Goal: Task Accomplishment & Management: Complete application form

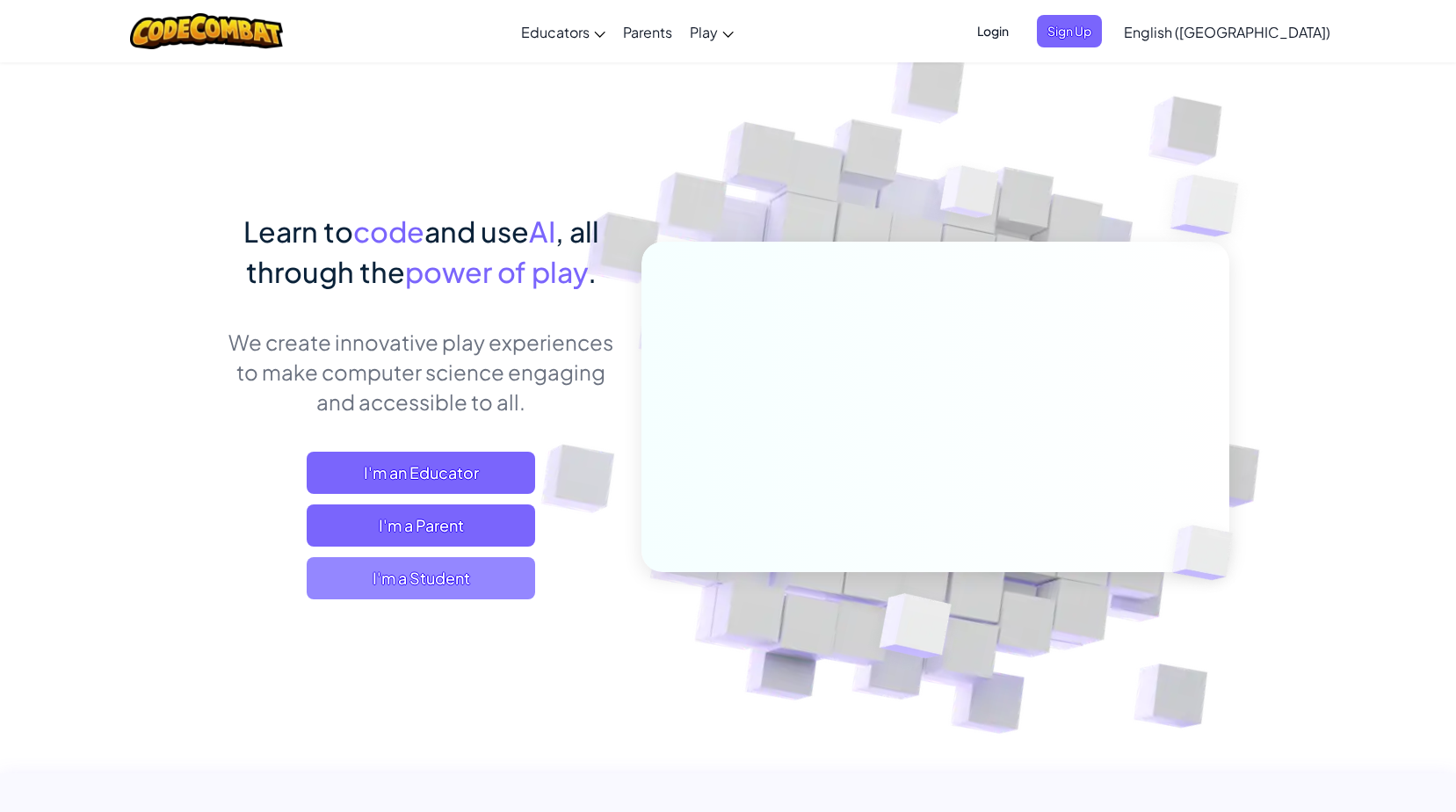
click at [371, 591] on span "I'm a Student" at bounding box center [421, 578] width 228 height 42
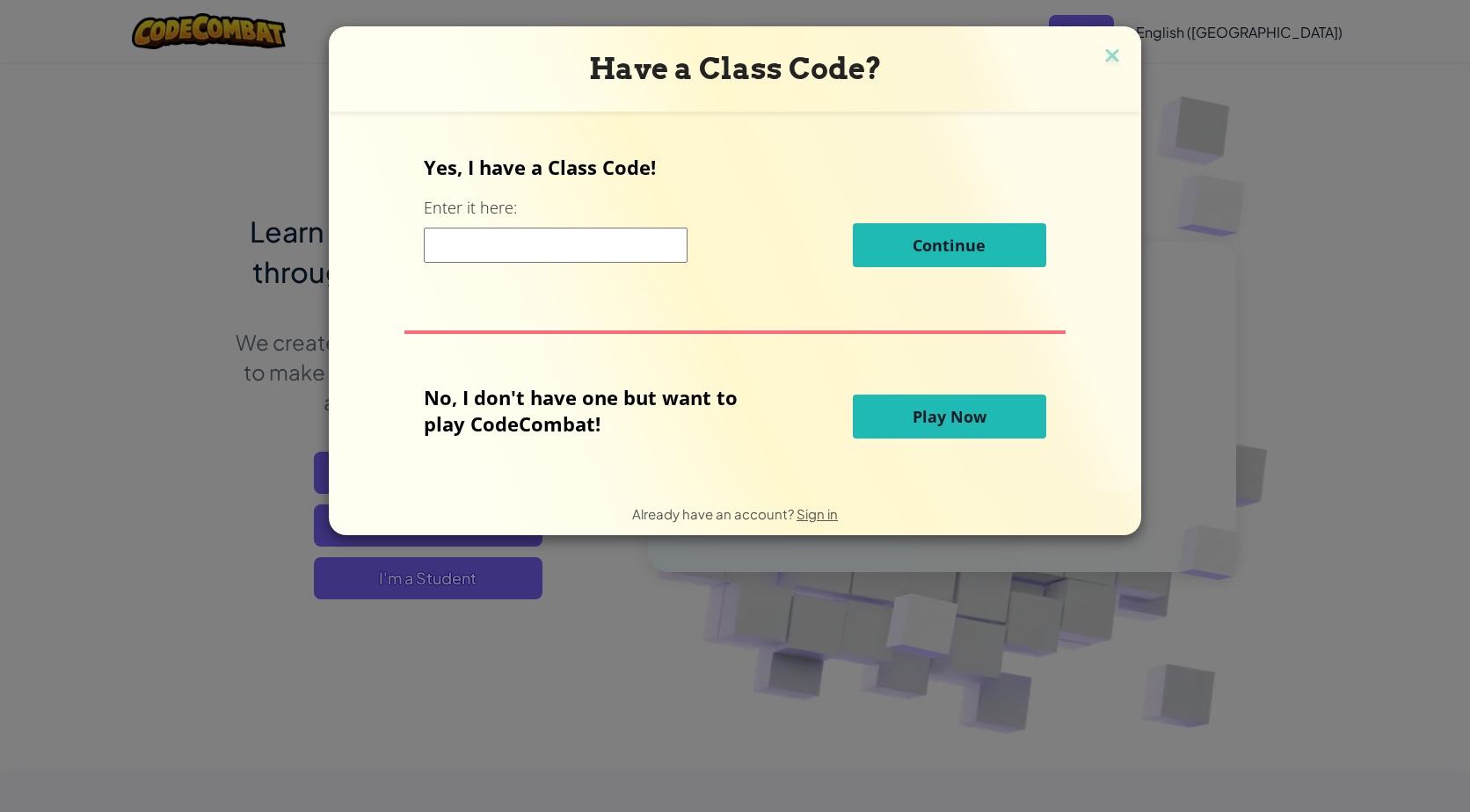
click at [601, 247] on input at bounding box center [556, 245] width 264 height 35
click at [1122, 60] on h3 "Have a Class Code?" at bounding box center [735, 69] width 786 height 36
click at [1112, 60] on img at bounding box center [1111, 57] width 23 height 27
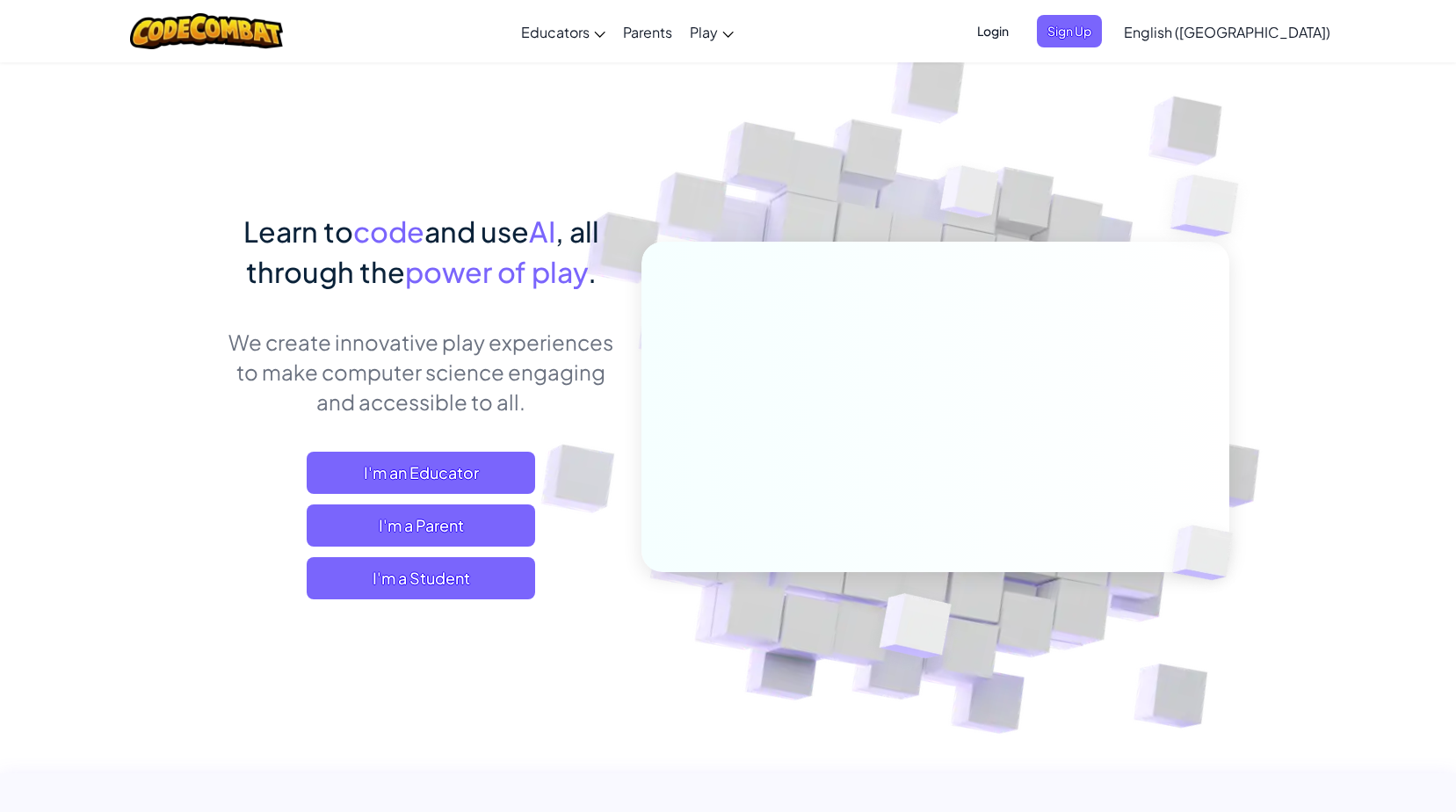
click at [1020, 28] on span "Login" at bounding box center [993, 30] width 53 height 32
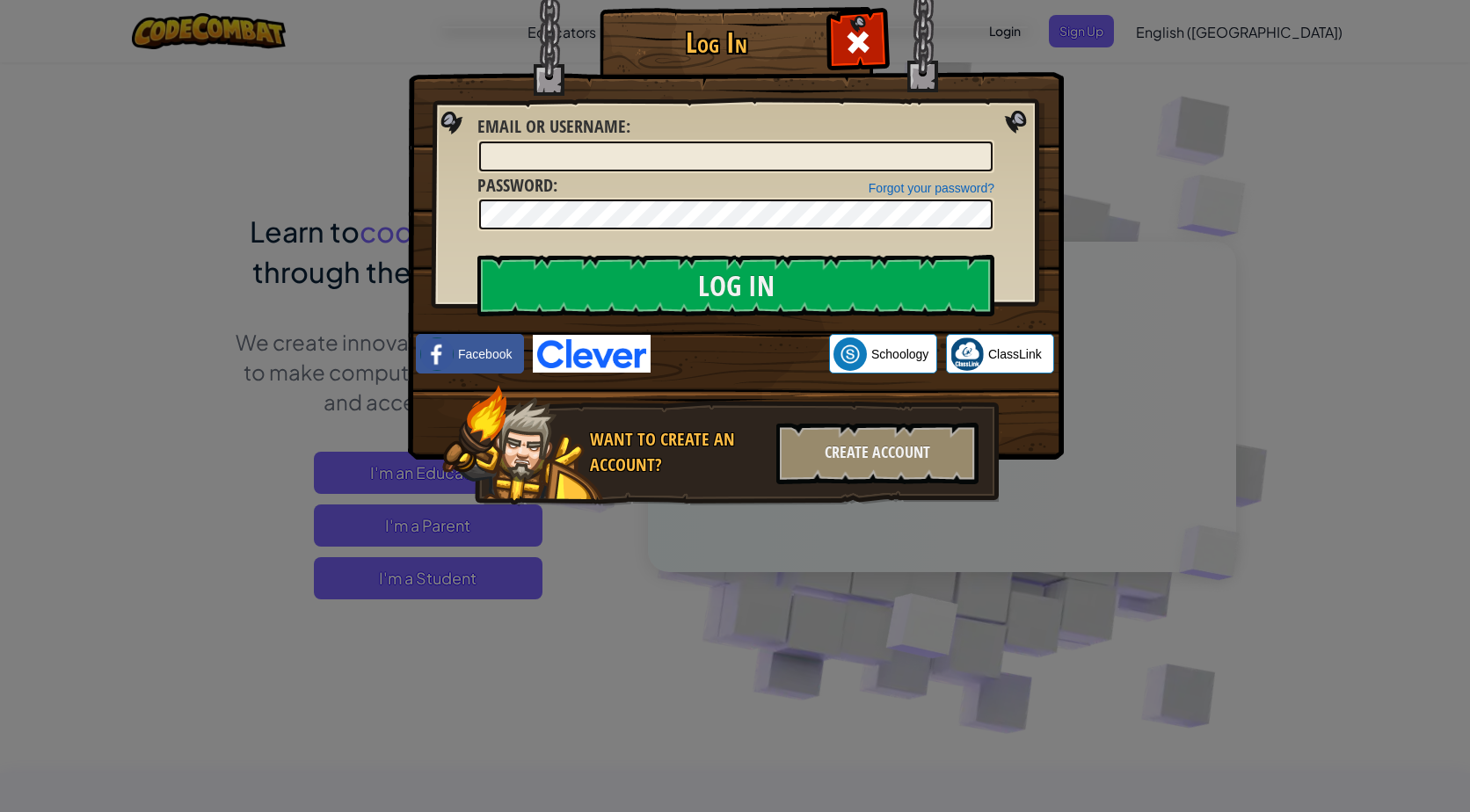
click at [708, 375] on img at bounding box center [735, 203] width 656 height 511
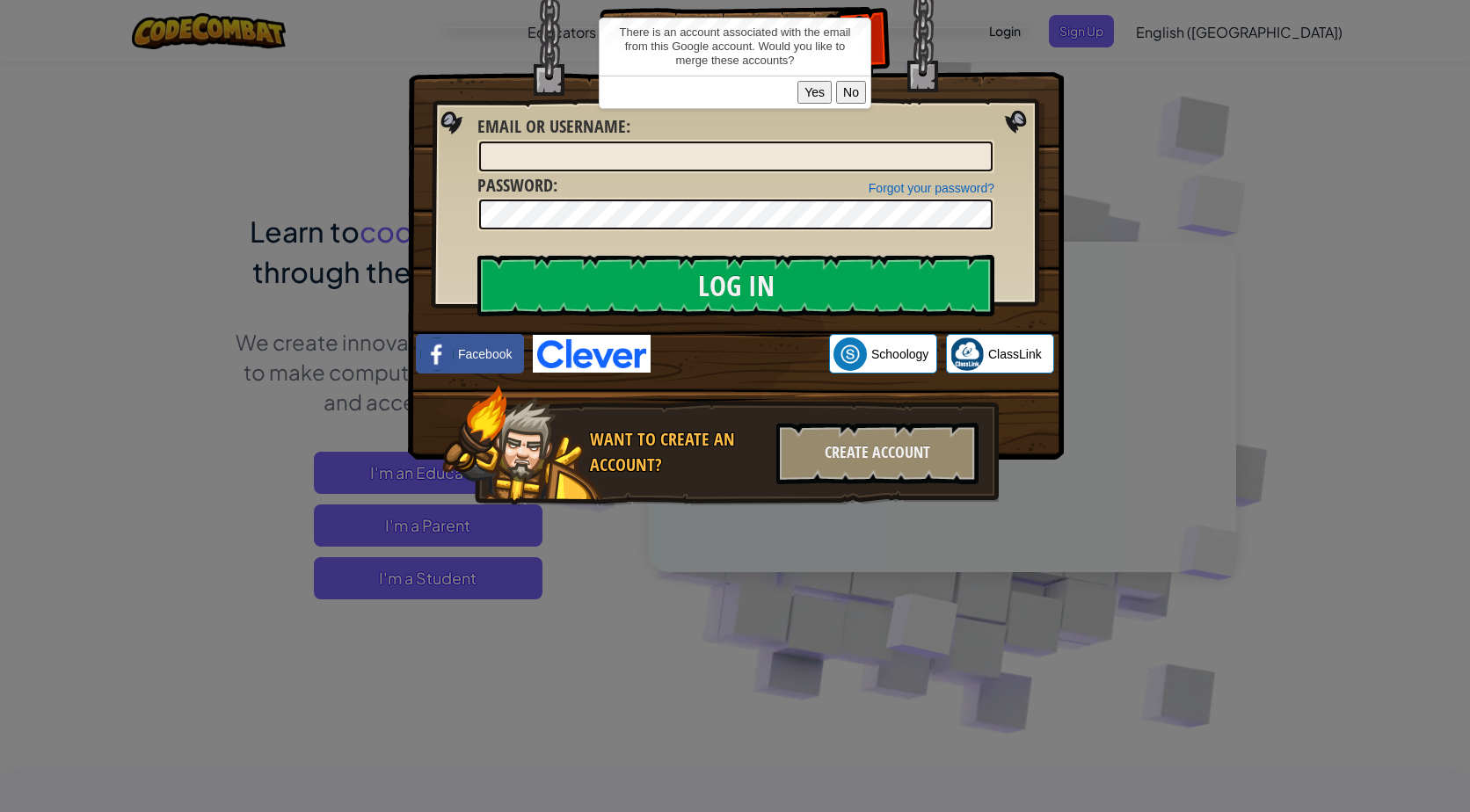
click at [812, 91] on button "Yes" at bounding box center [813, 92] width 34 height 23
